Goal: Transaction & Acquisition: Subscribe to service/newsletter

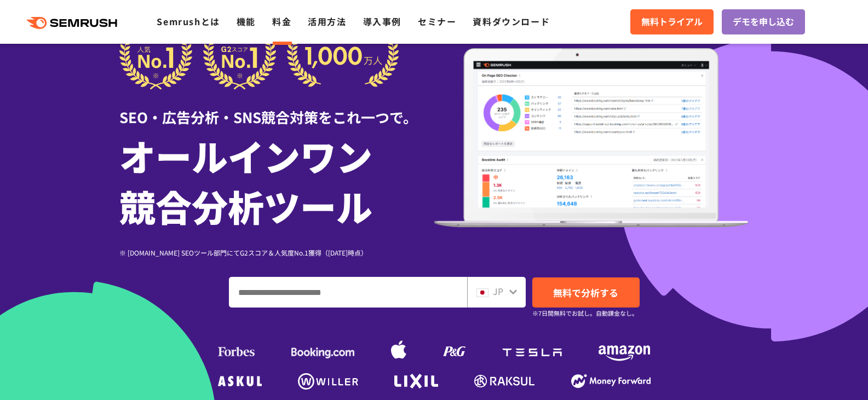
click at [279, 27] on link "料金" at bounding box center [281, 21] width 19 height 13
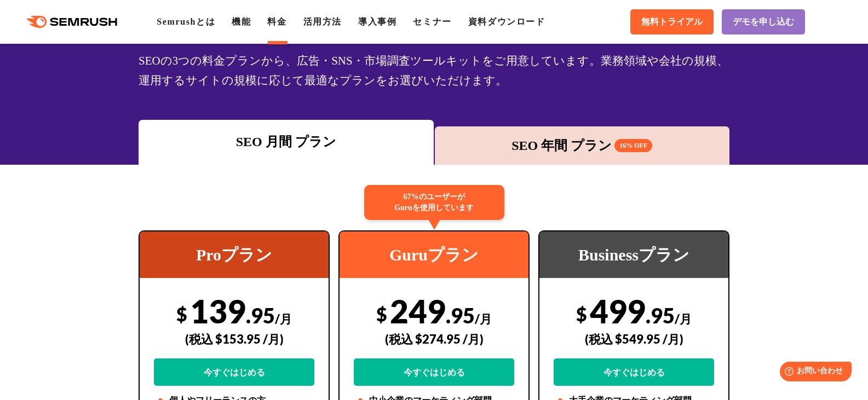
scroll to position [85, 0]
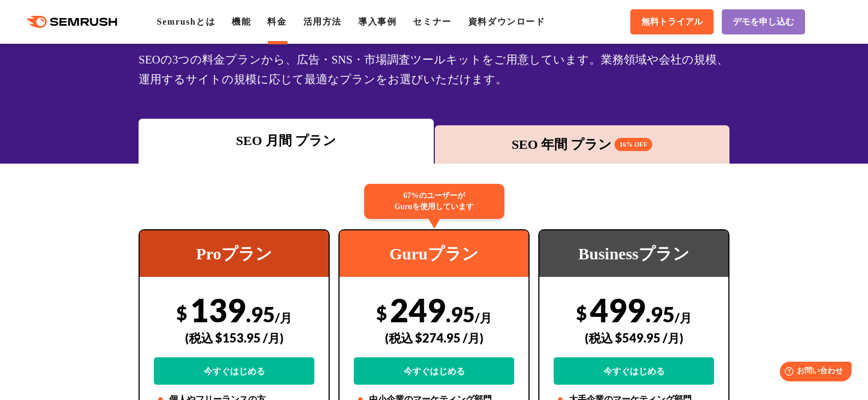
click at [529, 144] on div "SEO 年間 プラン 16% OFF" at bounding box center [582, 145] width 284 height 20
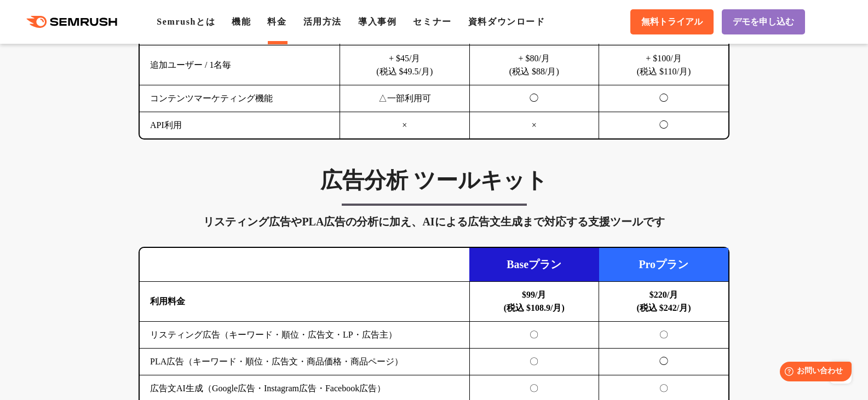
scroll to position [1038, 0]
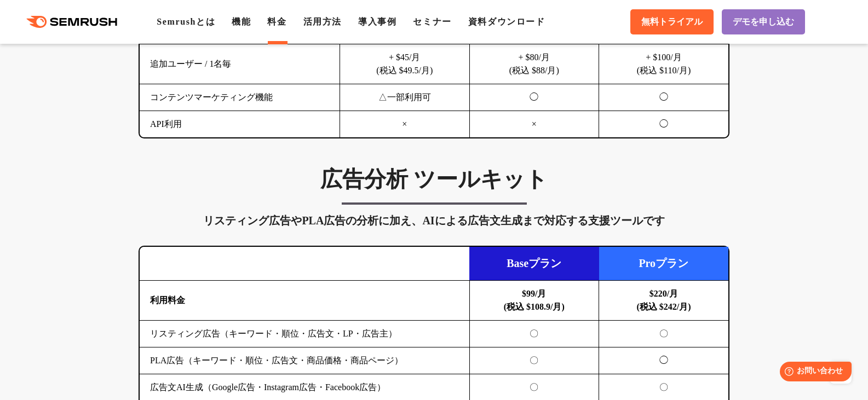
click at [244, 28] on div ".cls {fill: #FF642D;} .cls {fill: #FF642D;} Semrushとは 機能 料金 活用方法 導入事例 セミナー 資料ダウ…" at bounding box center [434, 21] width 868 height 33
click at [251, 21] on link "機能" at bounding box center [241, 21] width 19 height 9
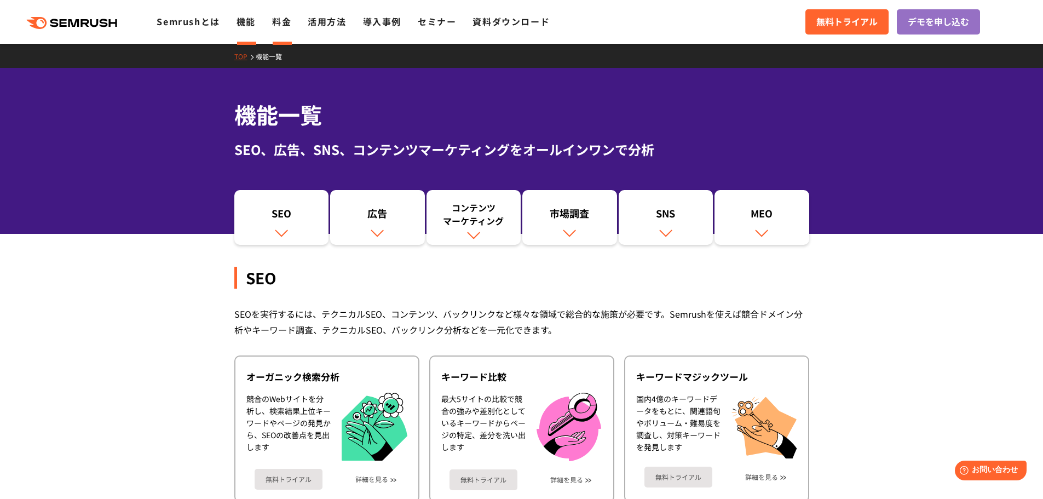
click at [279, 22] on link "料金" at bounding box center [281, 21] width 19 height 13
